Goal: Obtain resource: Obtain resource

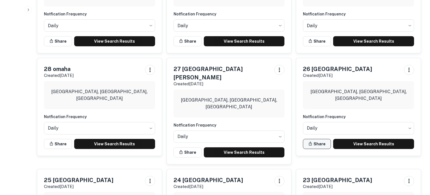
scroll to position [199, 0]
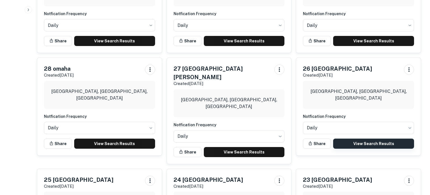
click at [358, 143] on link "View Search Results" at bounding box center [373, 143] width 81 height 10
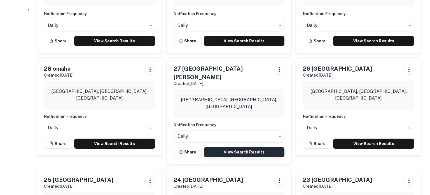
click at [226, 147] on link "View Search Results" at bounding box center [244, 152] width 81 height 10
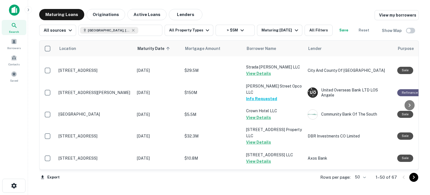
scroll to position [868, 0]
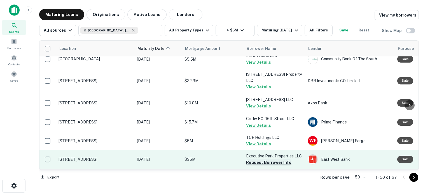
click at [268, 159] on button "Request Borrower Info" at bounding box center [268, 162] width 45 height 7
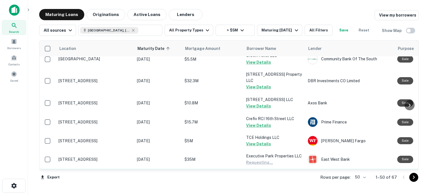
click at [260, 178] on button "Request Borrower Info" at bounding box center [268, 181] width 45 height 7
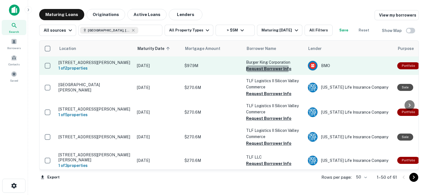
click at [258, 69] on button "Request Borrower Info" at bounding box center [268, 68] width 45 height 7
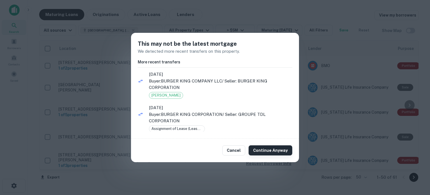
click at [264, 152] on button "Continue Anyway" at bounding box center [271, 150] width 44 height 10
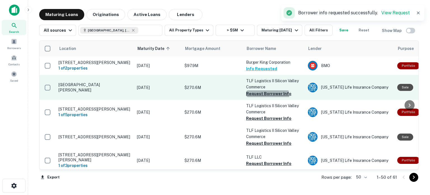
click at [264, 96] on button "Request Borrower Info" at bounding box center [268, 93] width 45 height 7
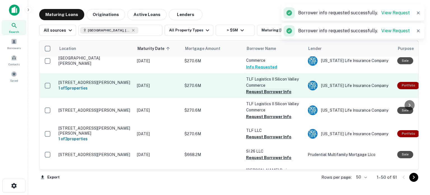
scroll to position [27, 0]
click at [265, 92] on button "Request Borrower Info" at bounding box center [268, 91] width 45 height 7
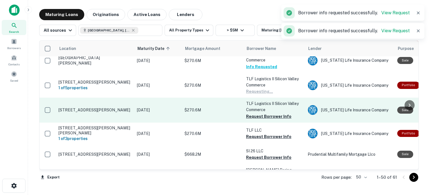
click at [258, 116] on button "Request Borrower Info" at bounding box center [268, 116] width 45 height 7
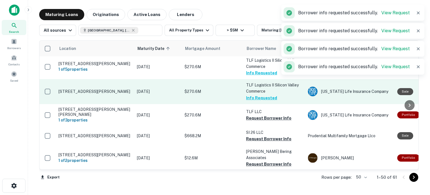
scroll to position [47, 0]
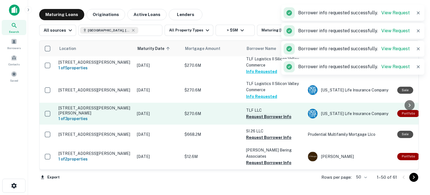
click at [255, 115] on button "Request Borrower Info" at bounding box center [268, 116] width 45 height 7
click at [265, 134] on button "Request Borrower Info" at bounding box center [268, 137] width 45 height 7
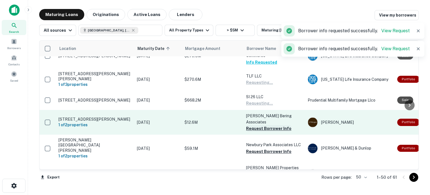
scroll to position [83, 0]
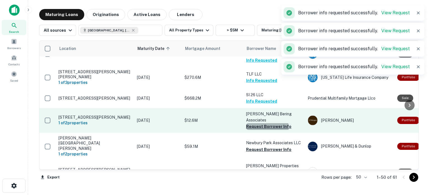
click at [264, 123] on button "Request Borrower Info" at bounding box center [268, 126] width 45 height 7
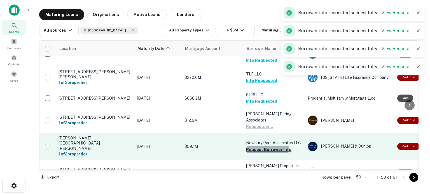
click at [255, 146] on button "Request Borrower Info" at bounding box center [268, 149] width 45 height 7
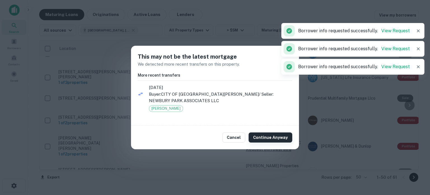
click at [268, 135] on button "Continue Anyway" at bounding box center [271, 137] width 44 height 10
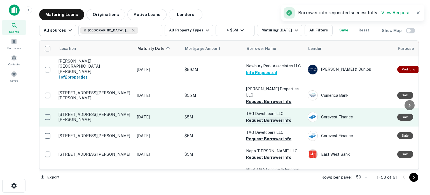
scroll to position [169, 0]
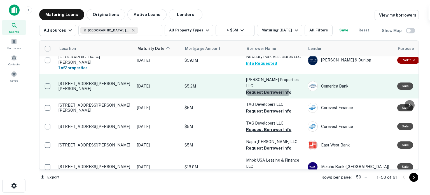
click at [265, 89] on button "Request Borrower Info" at bounding box center [268, 92] width 45 height 7
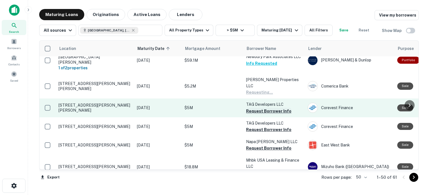
click at [261, 108] on button "Request Borrower Info" at bounding box center [268, 111] width 45 height 7
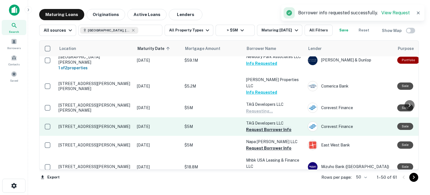
click at [261, 126] on button "Request Borrower Info" at bounding box center [268, 129] width 45 height 7
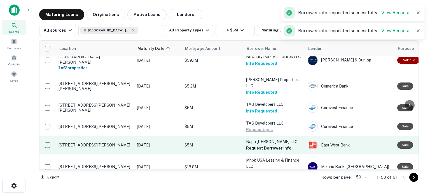
drag, startPoint x: 259, startPoint y: 123, endPoint x: 262, endPoint y: 129, distance: 6.4
click at [259, 144] on button "Request Borrower Info" at bounding box center [268, 147] width 45 height 7
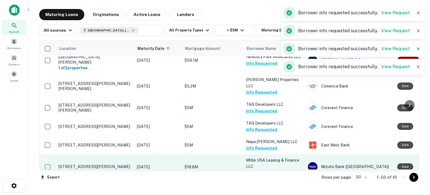
click at [257, 169] on button "Request Borrower Info" at bounding box center [268, 172] width 45 height 7
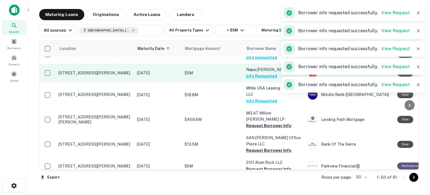
scroll to position [245, 0]
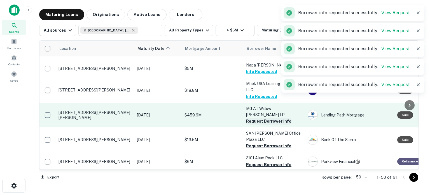
click at [261, 118] on button "Request Borrower Info" at bounding box center [268, 121] width 45 height 7
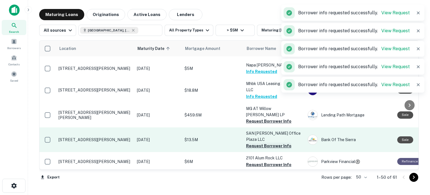
scroll to position [249, 0]
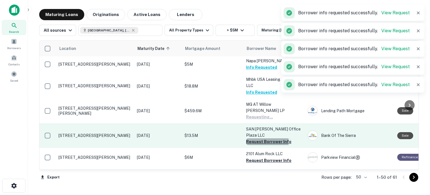
click at [261, 138] on button "Request Borrower Info" at bounding box center [268, 141] width 45 height 7
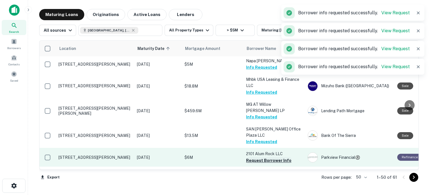
click at [256, 157] on button "Request Borrower Info" at bounding box center [268, 160] width 45 height 7
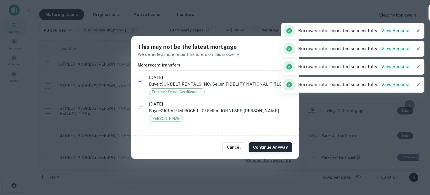
click at [262, 149] on button "Continue Anyway" at bounding box center [271, 147] width 44 height 10
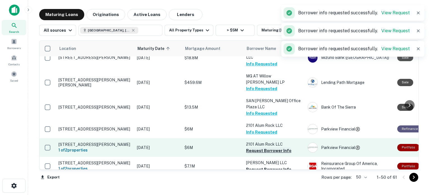
scroll to position [324, 0]
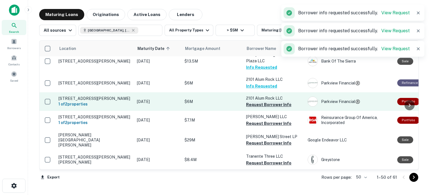
click at [261, 101] on button "Request Borrower Info" at bounding box center [268, 104] width 45 height 7
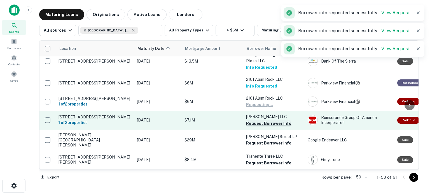
click at [264, 120] on button "Request Borrower Info" at bounding box center [268, 123] width 45 height 7
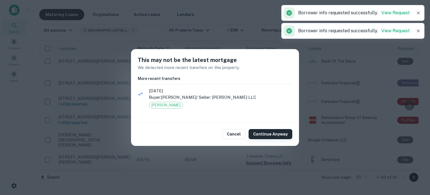
click at [271, 132] on button "Continue Anyway" at bounding box center [271, 134] width 44 height 10
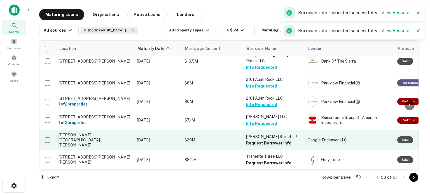
click at [260, 139] on button "Request Borrower Info" at bounding box center [268, 142] width 45 height 7
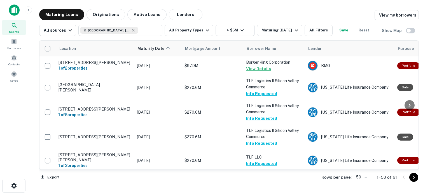
scroll to position [324, 0]
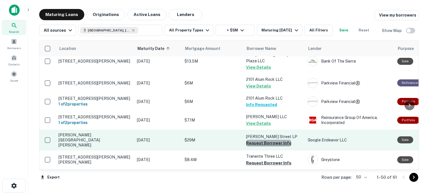
click at [268, 139] on button "Request Borrower Info" at bounding box center [268, 142] width 45 height 7
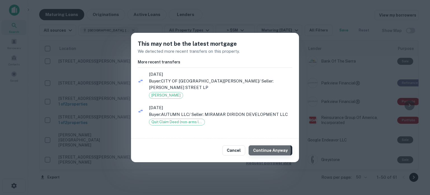
click at [268, 150] on button "Continue Anyway" at bounding box center [271, 150] width 44 height 10
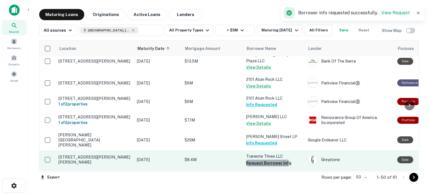
click at [267, 159] on button "Request Borrower Info" at bounding box center [268, 162] width 45 height 7
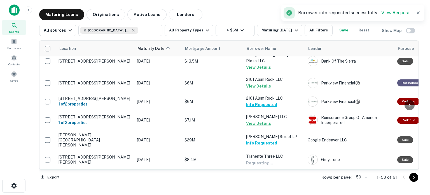
click at [265, 179] on button "Request Borrower Info" at bounding box center [268, 182] width 45 height 7
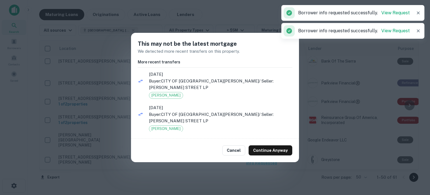
scroll to position [9, 0]
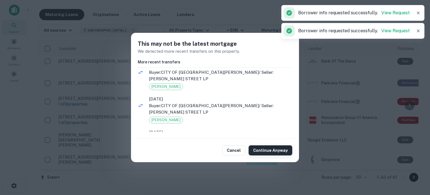
click at [273, 148] on button "Continue Anyway" at bounding box center [271, 150] width 44 height 10
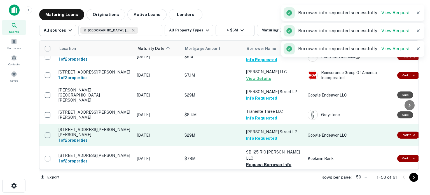
scroll to position [370, 0]
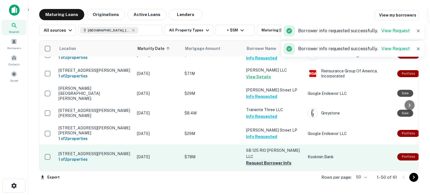
click at [269, 159] on button "Request Borrower Info" at bounding box center [268, 162] width 45 height 7
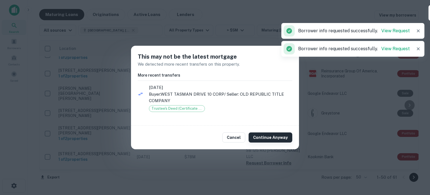
click at [271, 139] on button "Continue Anyway" at bounding box center [271, 137] width 44 height 10
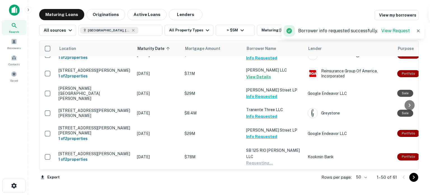
click at [271, 180] on button "Request Borrower Info" at bounding box center [268, 183] width 45 height 7
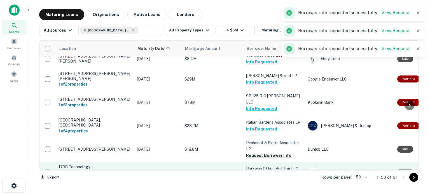
scroll to position [426, 0]
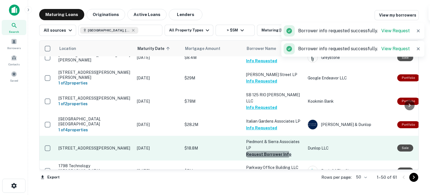
click at [267, 151] on button "Request Borrower Info" at bounding box center [268, 154] width 45 height 7
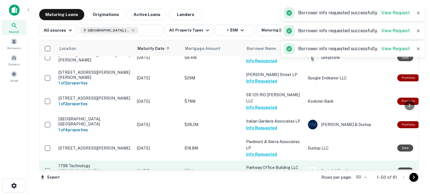
click at [272, 170] on button "Request Borrower Info" at bounding box center [268, 173] width 45 height 7
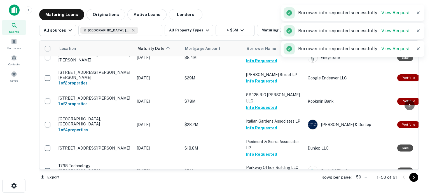
click at [269, 190] on button "Request Borrower Info" at bounding box center [268, 193] width 45 height 7
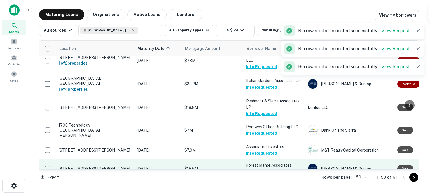
scroll to position [469, 0]
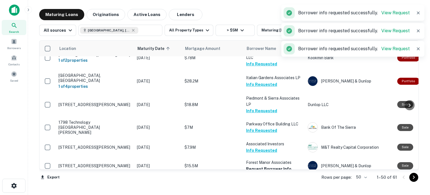
click at [263, 165] on button "Request Borrower Info" at bounding box center [268, 168] width 45 height 7
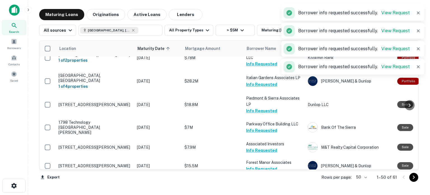
click at [262, 186] on button "Request Borrower Info" at bounding box center [268, 189] width 45 height 7
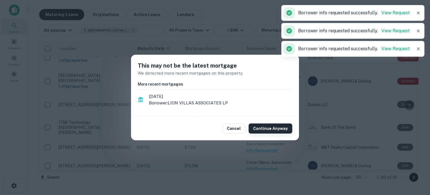
click at [272, 126] on button "Continue Anyway" at bounding box center [271, 128] width 44 height 10
